Goal: Communication & Community: Ask a question

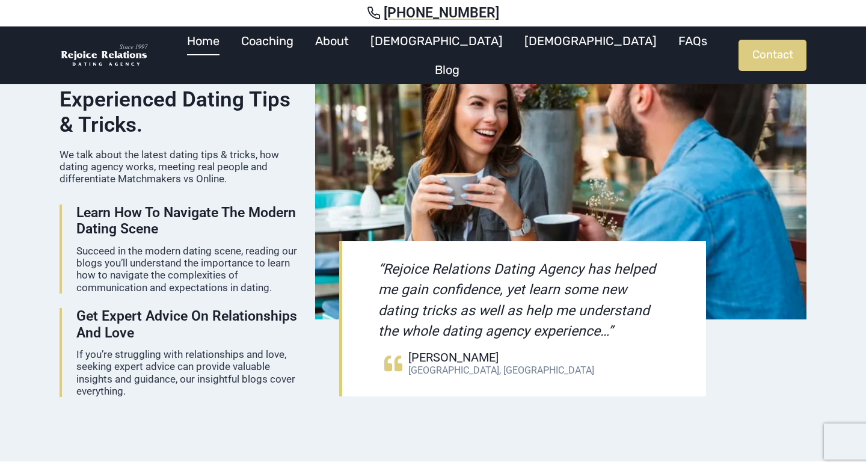
scroll to position [1516, 0]
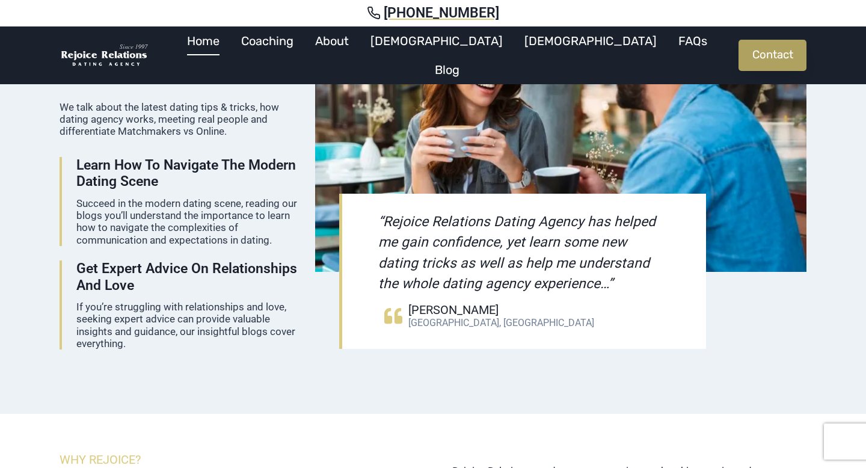
click at [757, 59] on link "Contact" at bounding box center [773, 55] width 68 height 31
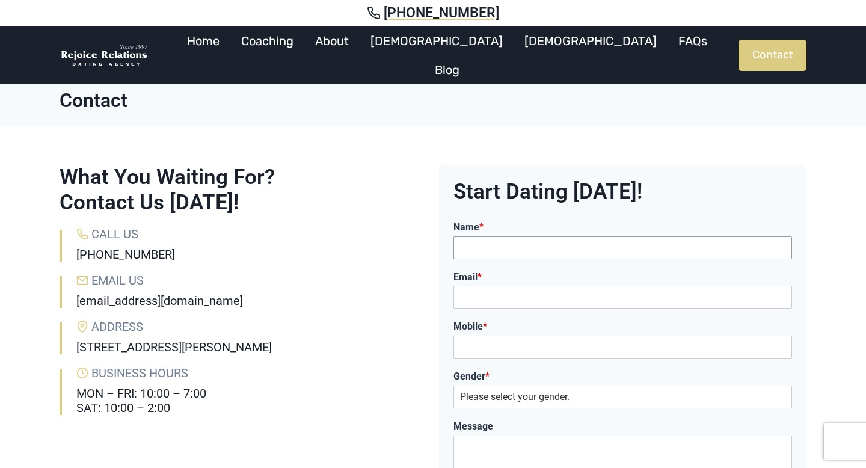
click at [514, 243] on input "Name *" at bounding box center [623, 247] width 339 height 23
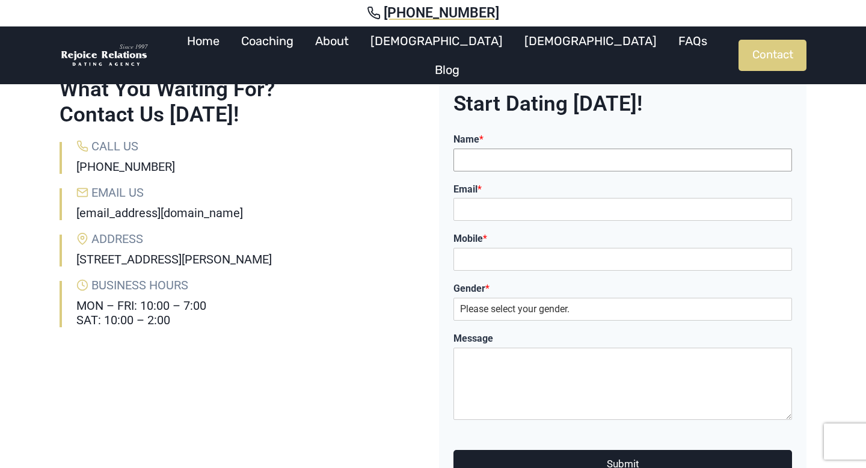
scroll to position [90, 0]
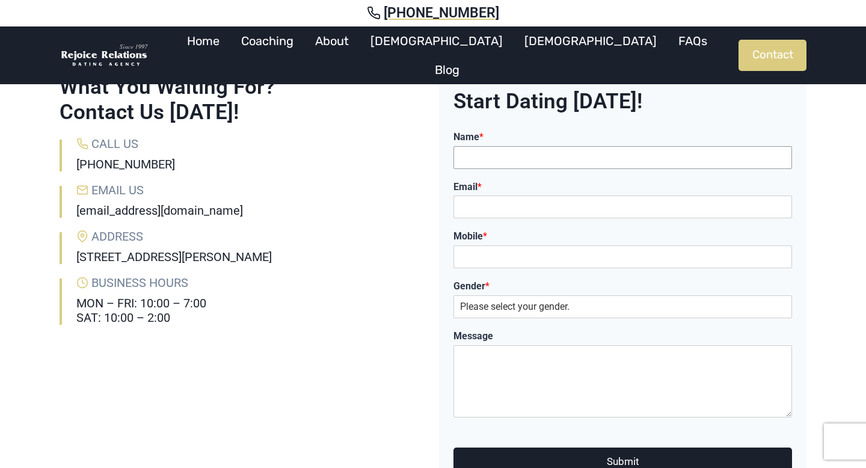
click at [526, 165] on input "Name *" at bounding box center [623, 157] width 339 height 23
type input "Vuk Podinic"
click at [503, 216] on input "Email *" at bounding box center [623, 206] width 339 height 23
type input "[EMAIL_ADDRESS][DOMAIN_NAME]"
click at [517, 260] on input "Mobile *" at bounding box center [623, 256] width 339 height 23
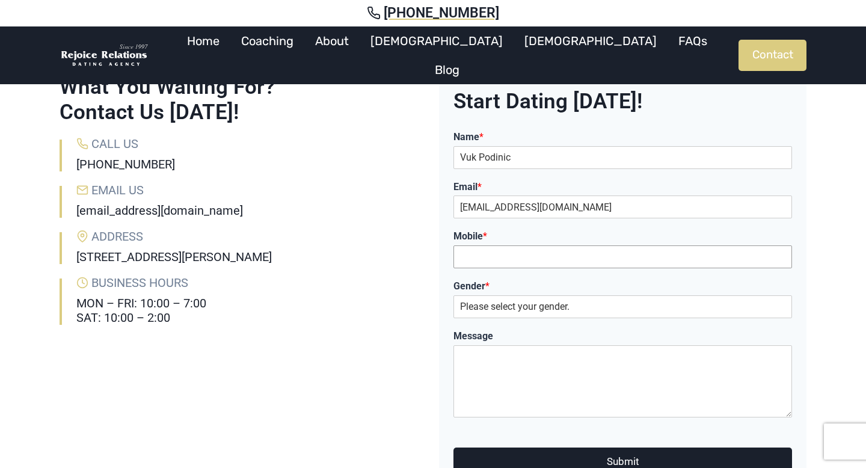
type input "0434255273"
click at [526, 301] on select "Please select your gender. Male Female" at bounding box center [623, 306] width 339 height 23
select select "[DEMOGRAPHIC_DATA]"
click at [454, 295] on select "Please select your gender. Male Female" at bounding box center [623, 306] width 339 height 23
click at [511, 358] on textarea "Message" at bounding box center [623, 381] width 339 height 72
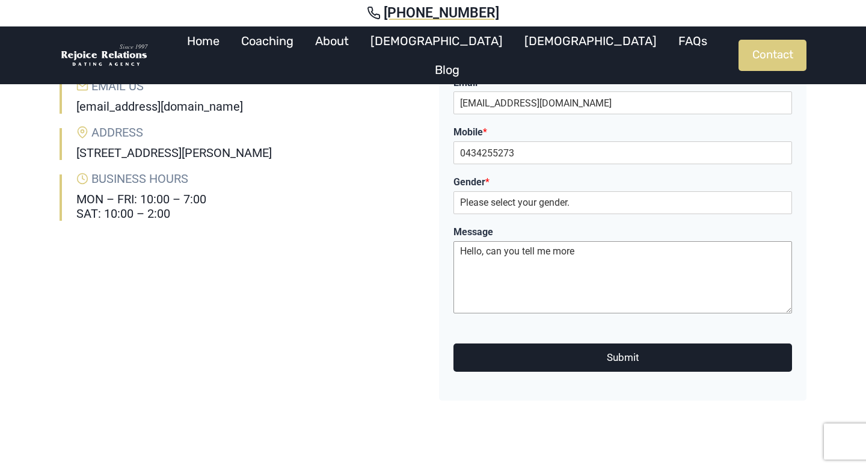
scroll to position [197, 0]
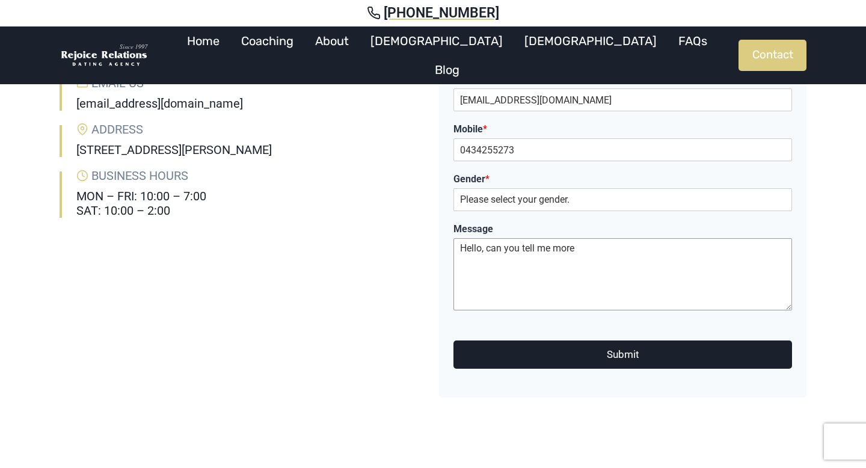
type textarea "Hello, can you tell me more"
click at [620, 358] on button "Submit" at bounding box center [623, 354] width 339 height 28
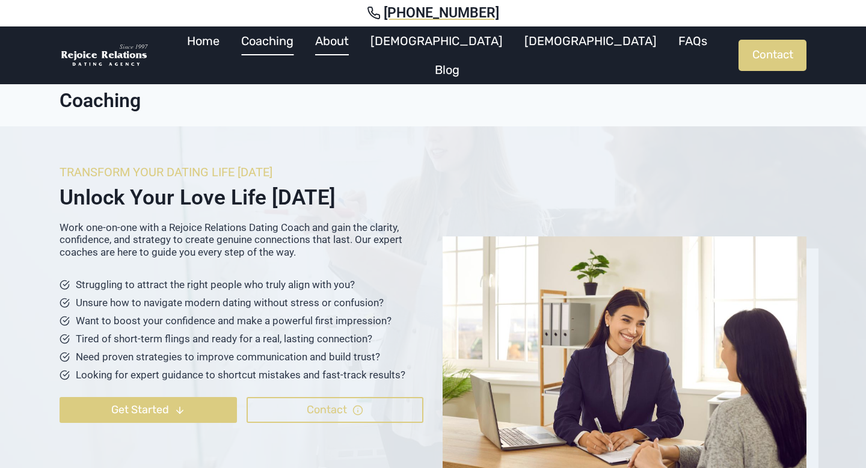
click at [360, 51] on link "About" at bounding box center [331, 40] width 55 height 29
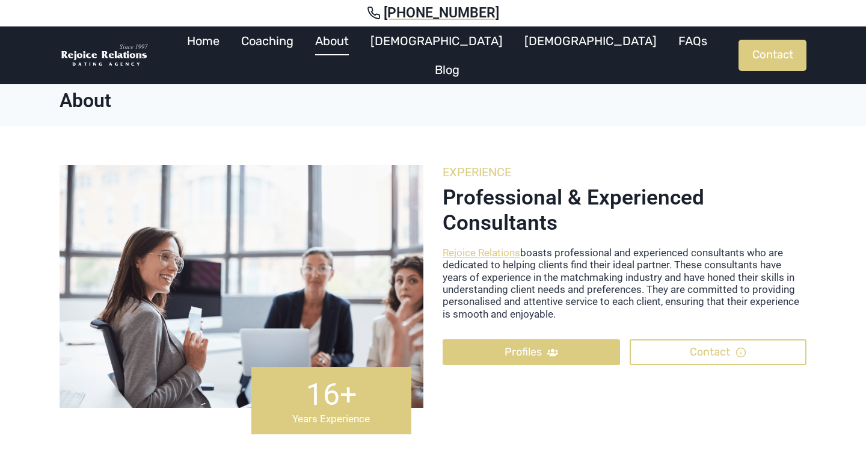
click at [230, 51] on link "Home" at bounding box center [203, 40] width 54 height 29
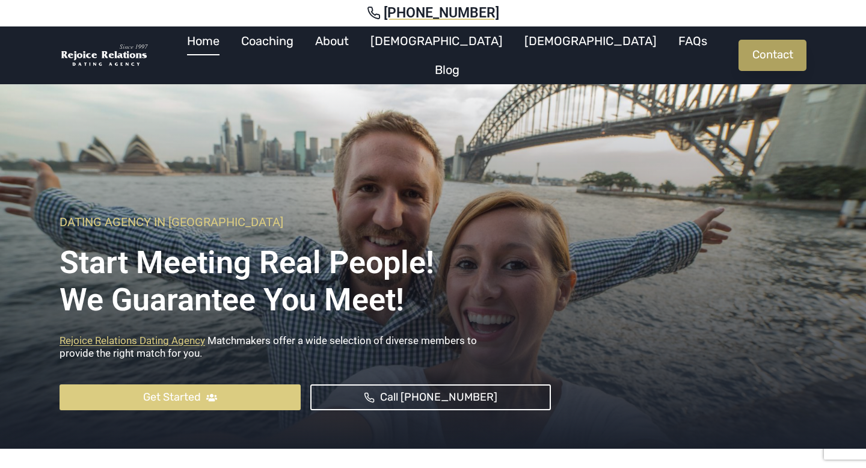
click at [781, 40] on link "Contact" at bounding box center [773, 55] width 68 height 31
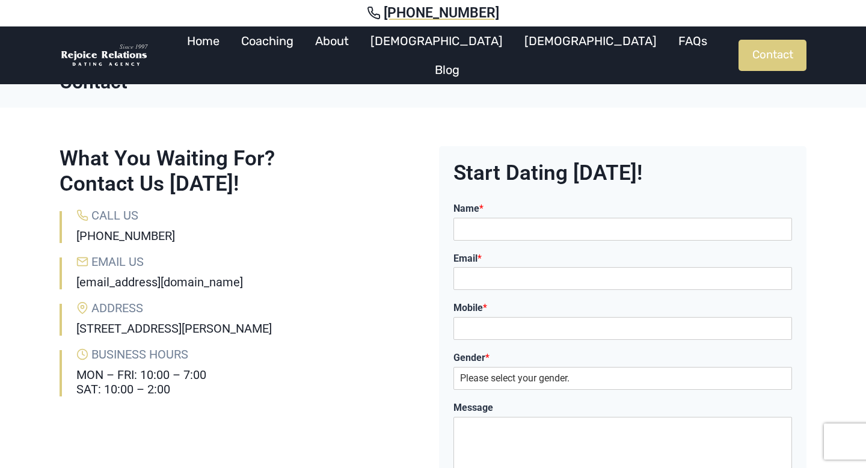
scroll to position [27, 0]
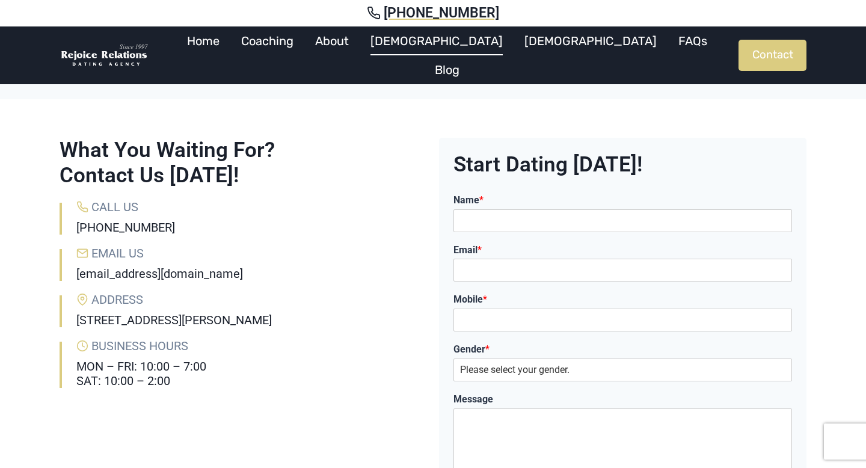
click at [463, 52] on link "[DEMOGRAPHIC_DATA]" at bounding box center [437, 40] width 154 height 29
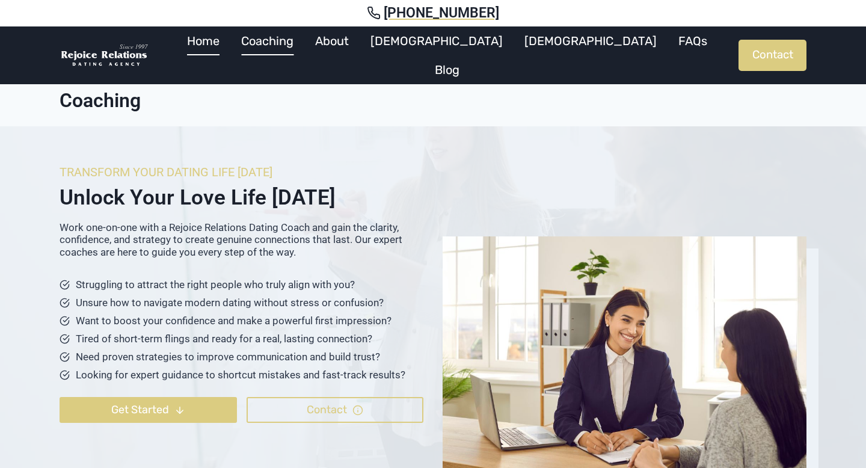
click at [230, 51] on link "Home" at bounding box center [203, 40] width 54 height 29
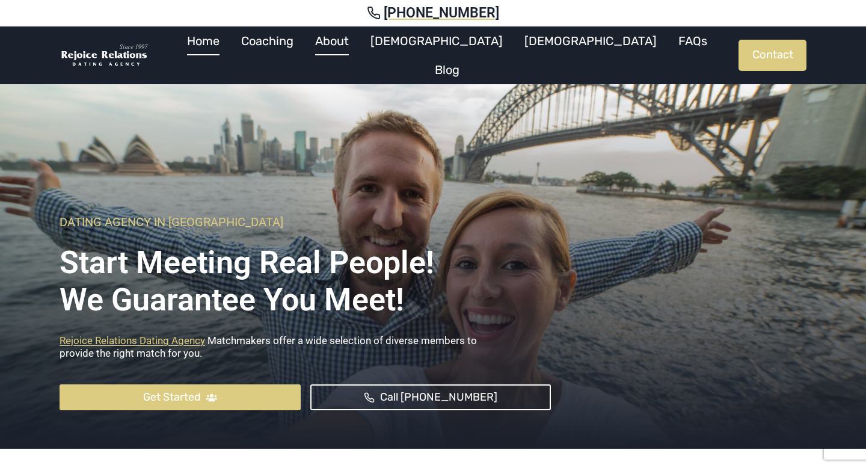
click at [360, 55] on link "About" at bounding box center [331, 40] width 55 height 29
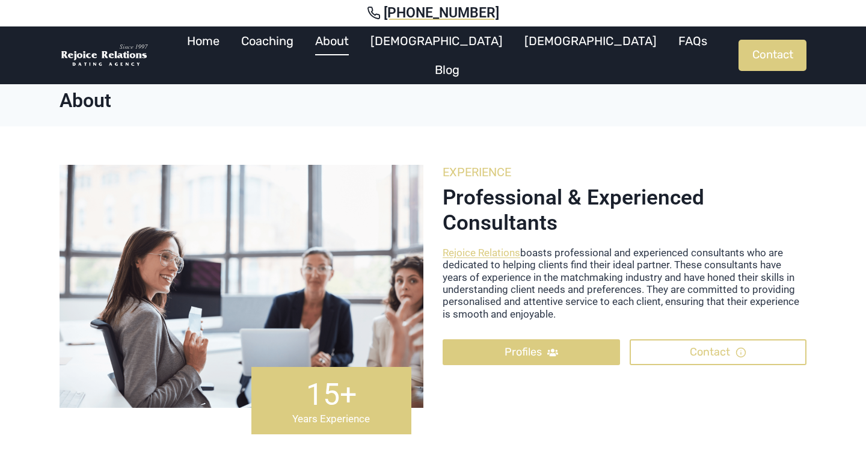
click at [230, 53] on link "Home" at bounding box center [203, 40] width 54 height 29
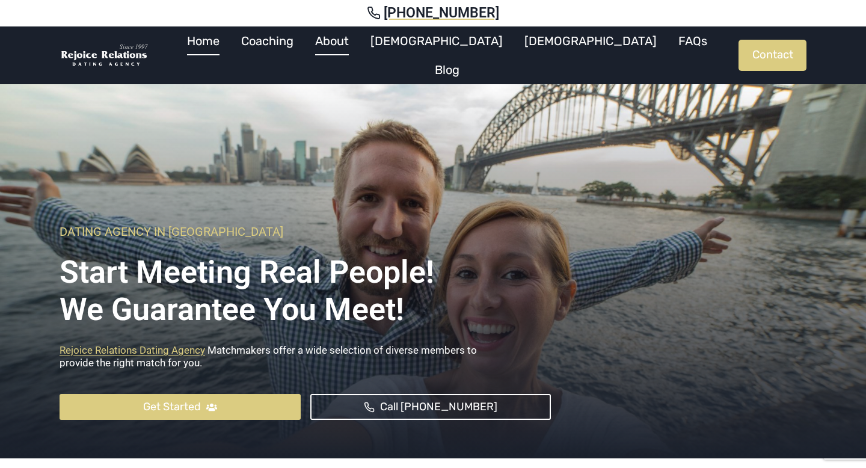
click at [360, 48] on link "About" at bounding box center [331, 40] width 55 height 29
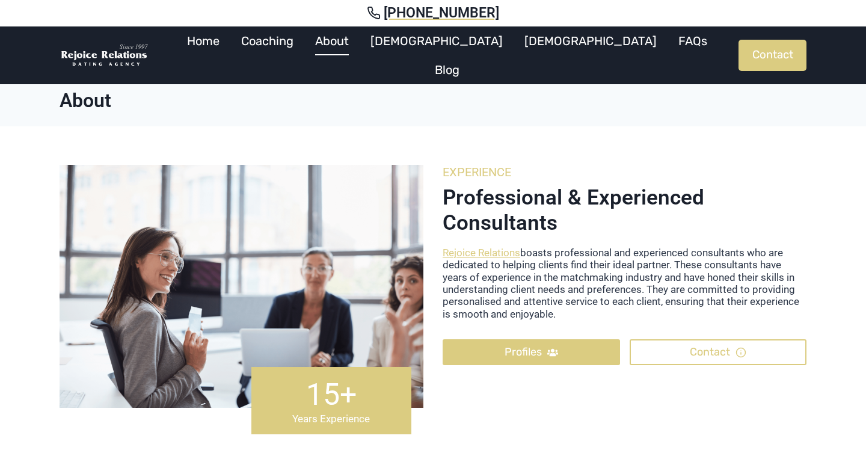
click at [230, 49] on link "Home" at bounding box center [203, 40] width 54 height 29
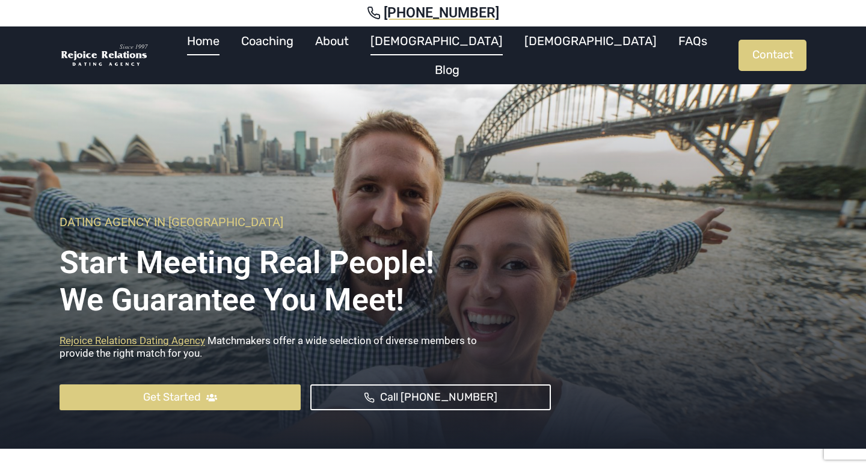
click at [437, 55] on link "[DEMOGRAPHIC_DATA]" at bounding box center [437, 40] width 154 height 29
